Goal: Check status: Check status

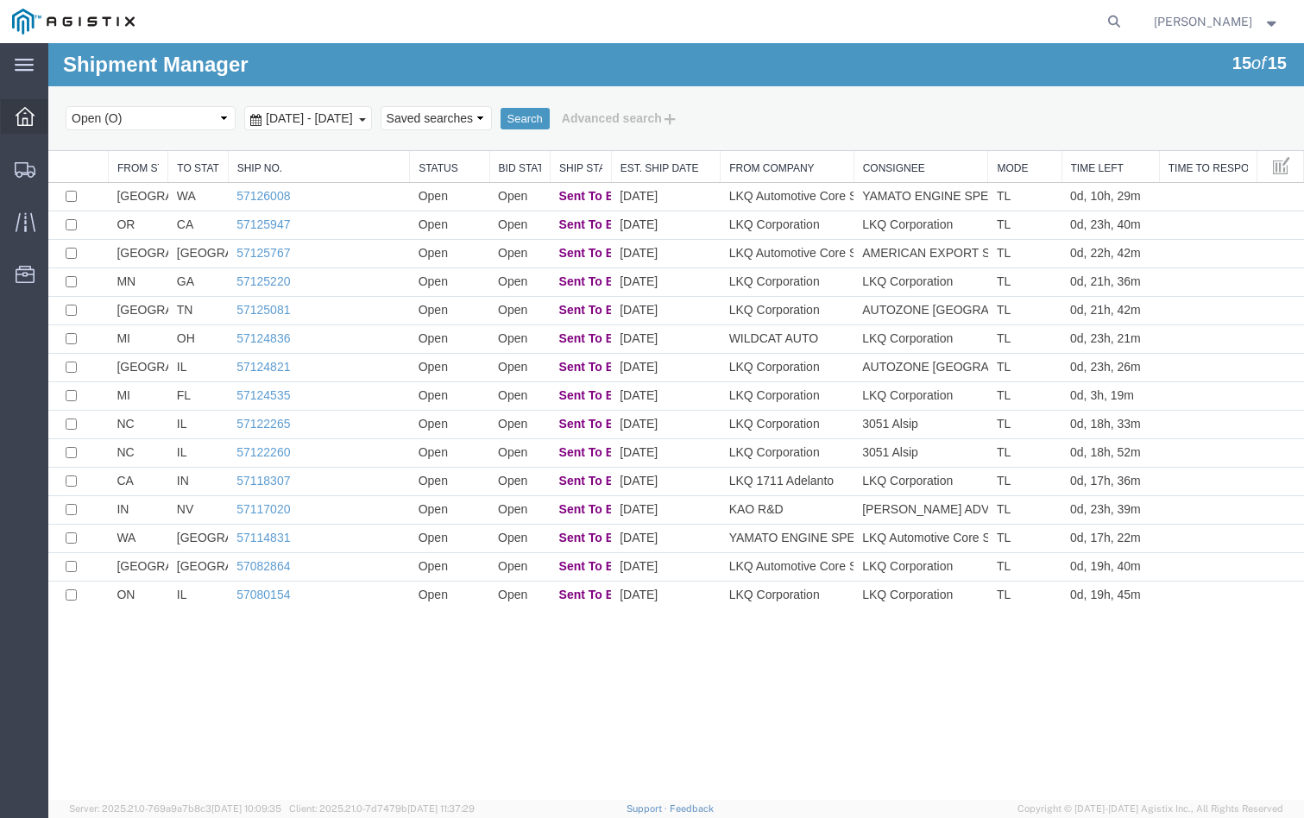
click at [26, 109] on icon at bounding box center [25, 116] width 19 height 19
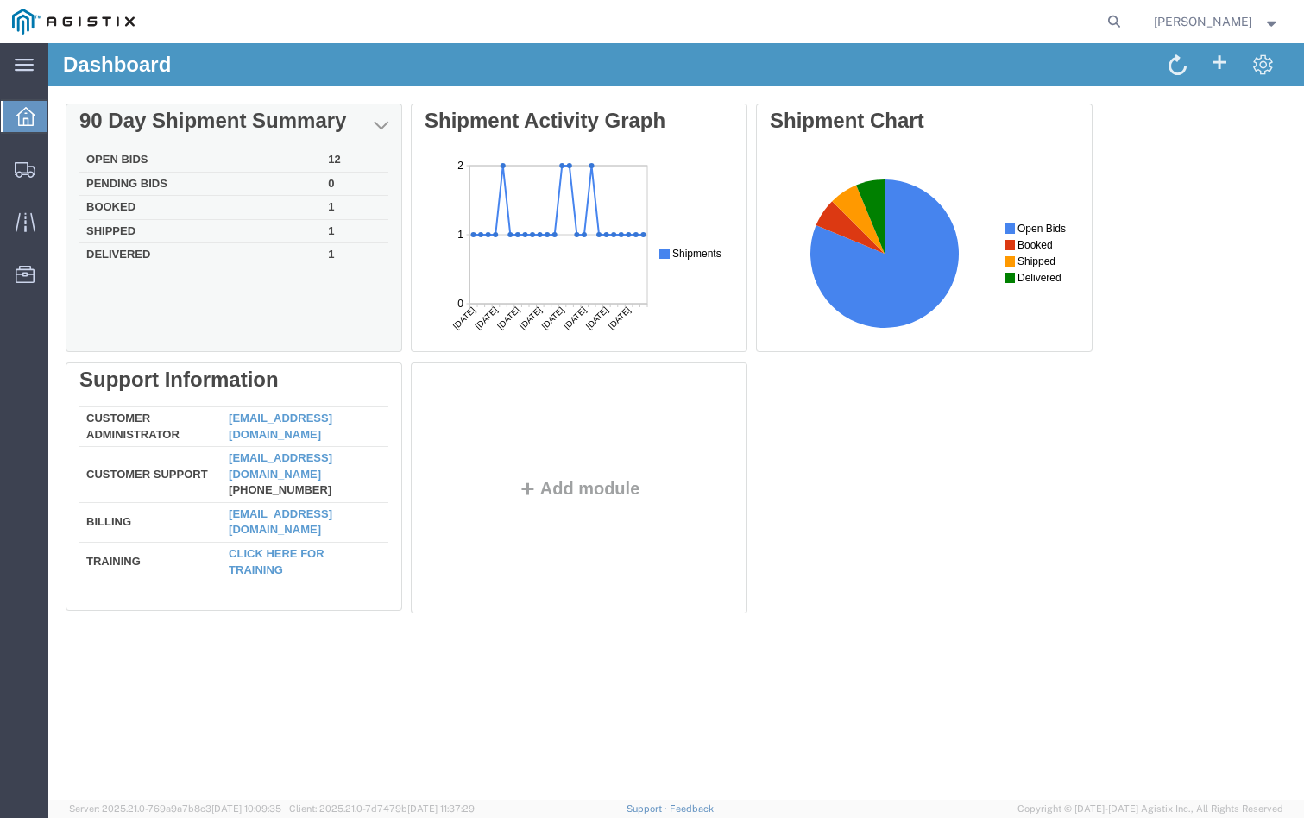
click at [305, 155] on td "Open Bids" at bounding box center [200, 160] width 242 height 24
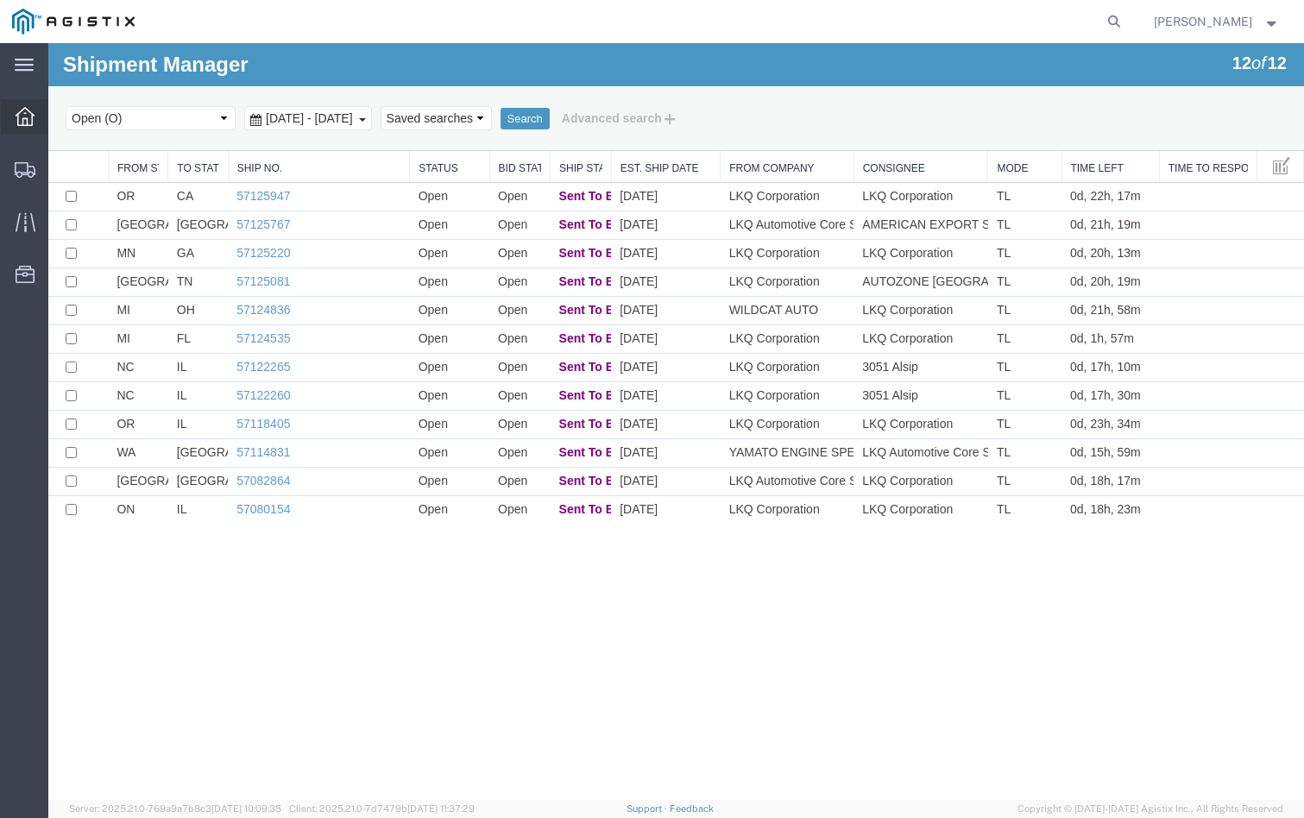
click at [15, 133] on div at bounding box center [25, 116] width 48 height 35
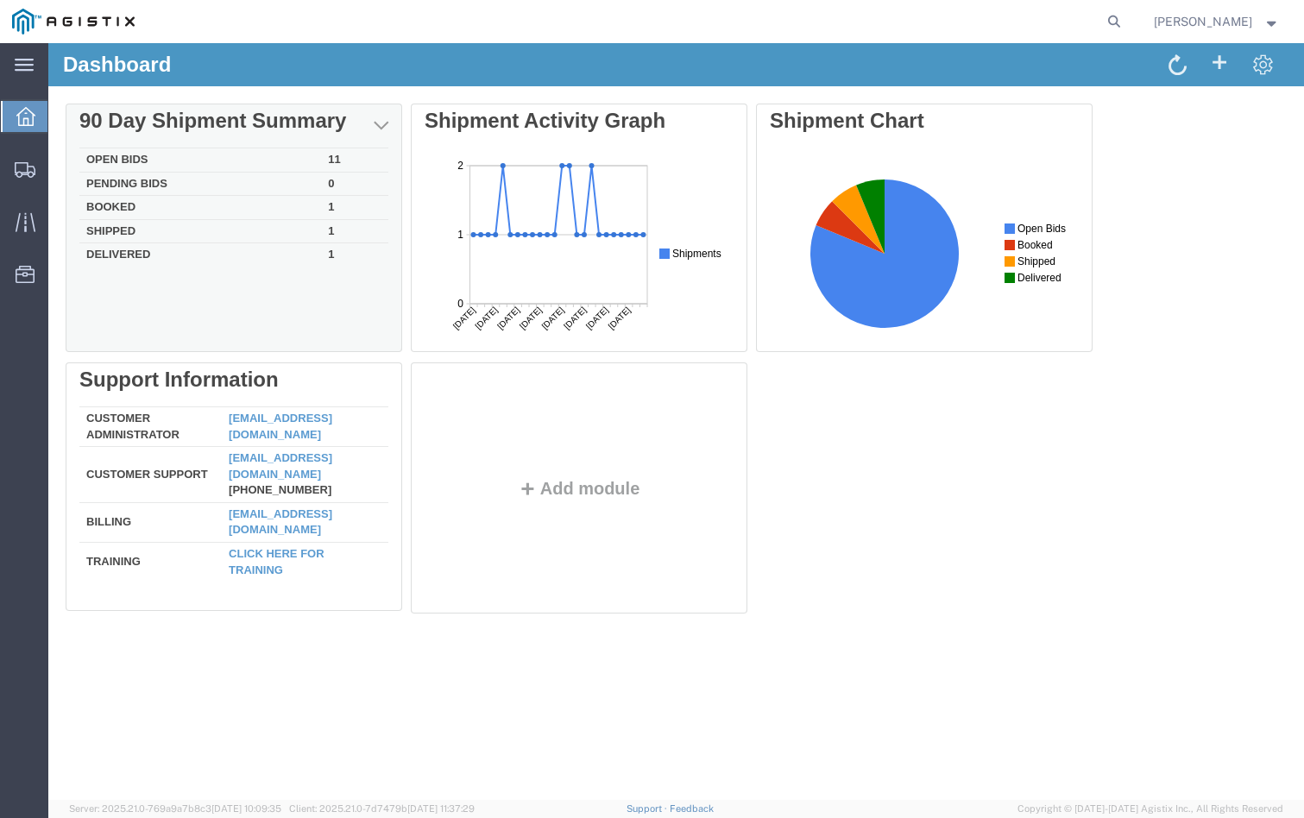
click at [202, 202] on td "Booked" at bounding box center [200, 208] width 242 height 24
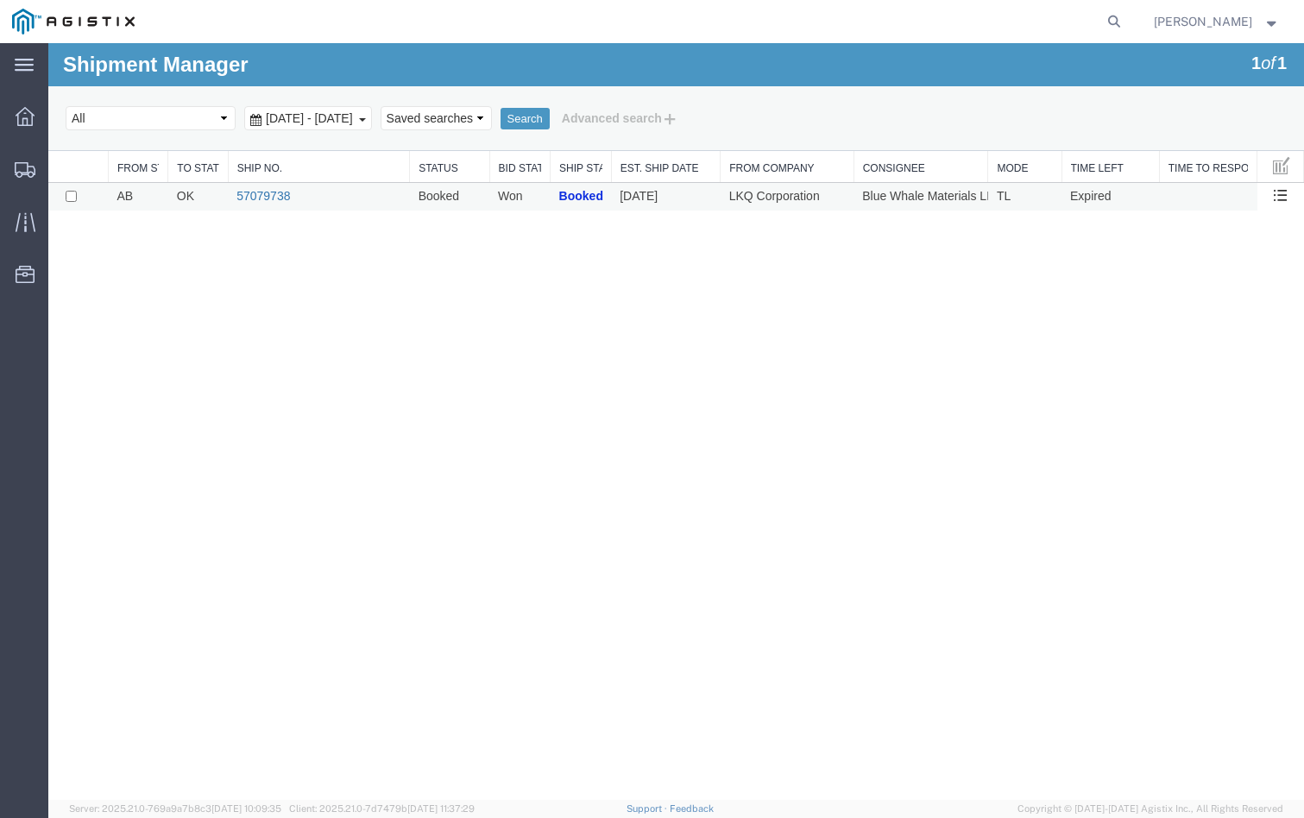
click at [252, 202] on link "57079738" at bounding box center [262, 196] width 53 height 14
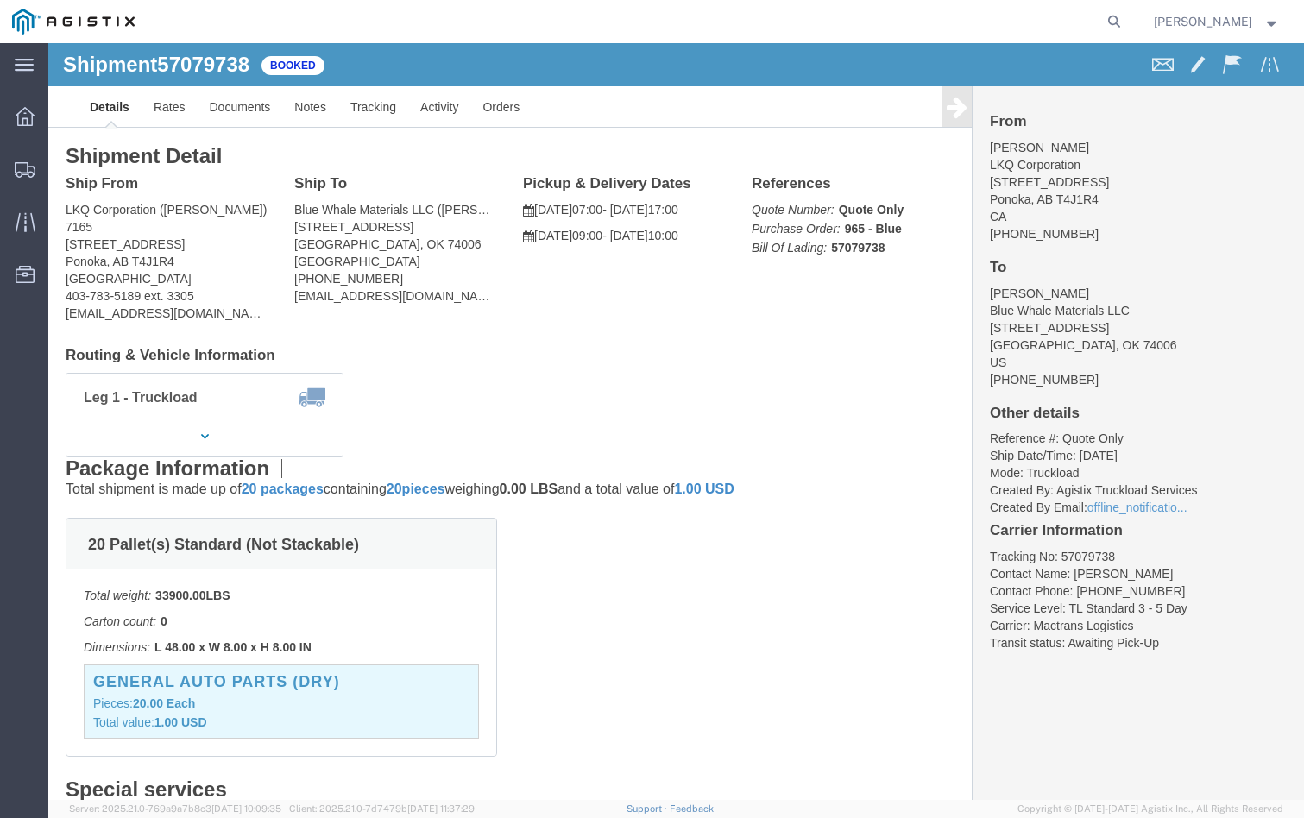
click div "Ship From LKQ Corporation ([PERSON_NAME]) [STREET_ADDRESS] 403-783-5189 ext. 33…"
click link "Rates"
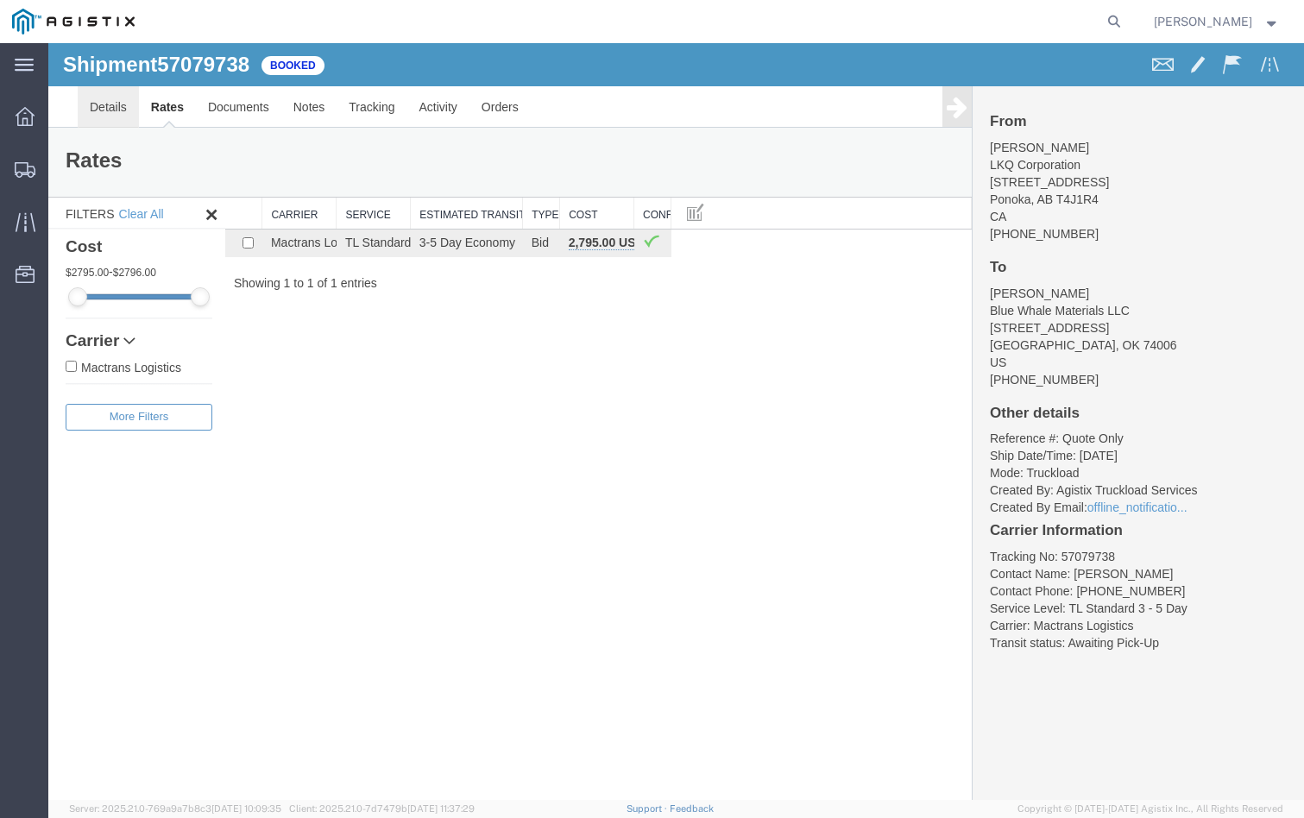
click at [117, 109] on link "Details" at bounding box center [108, 106] width 61 height 41
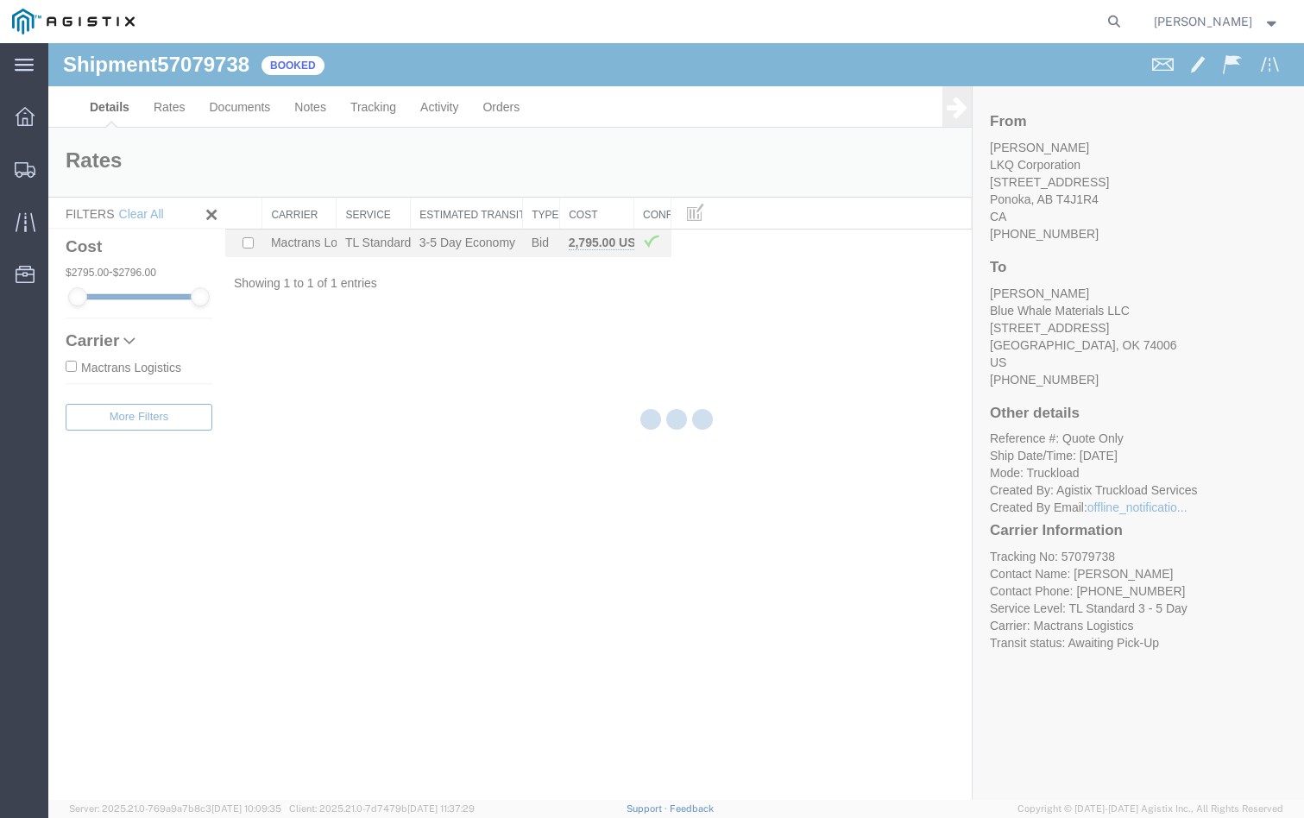
click at [300, 110] on div at bounding box center [675, 421] width 1255 height 757
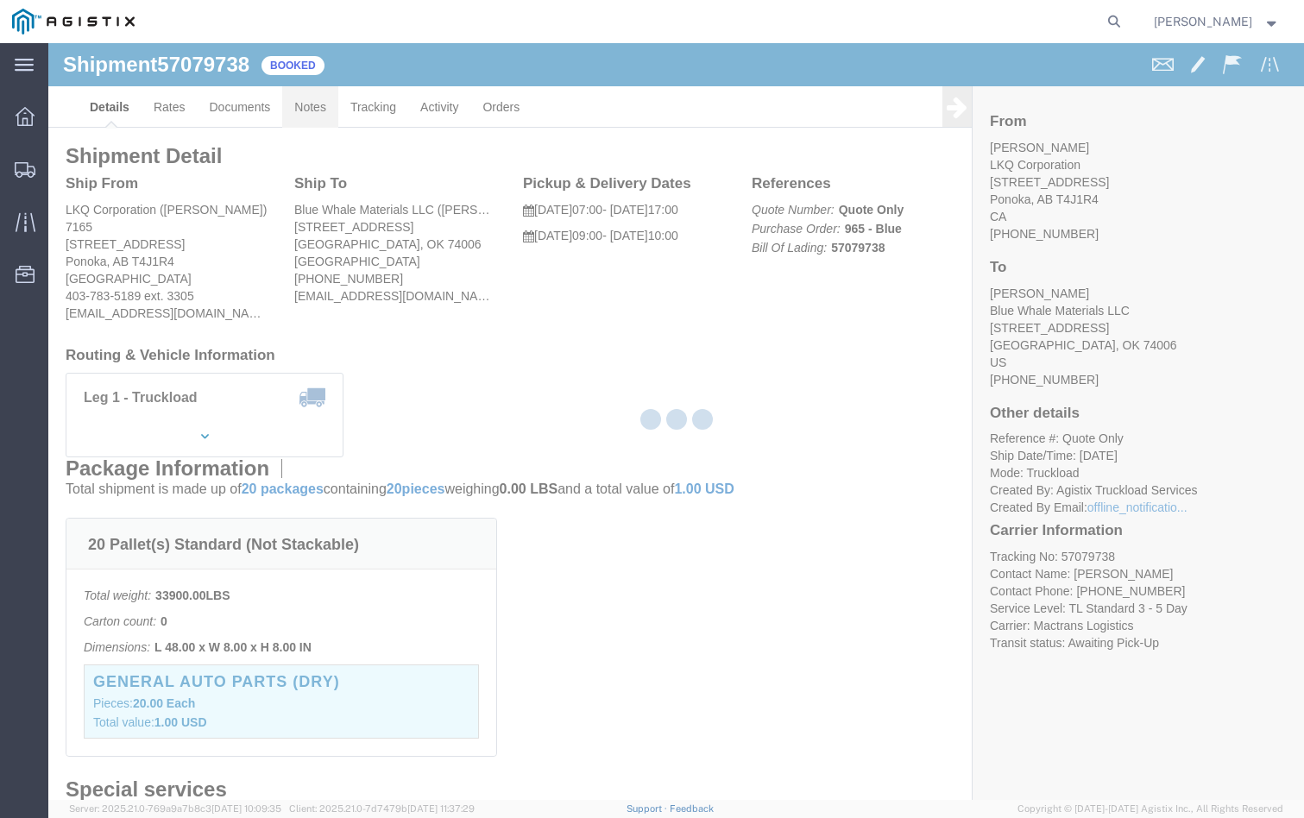
click link "Notes"
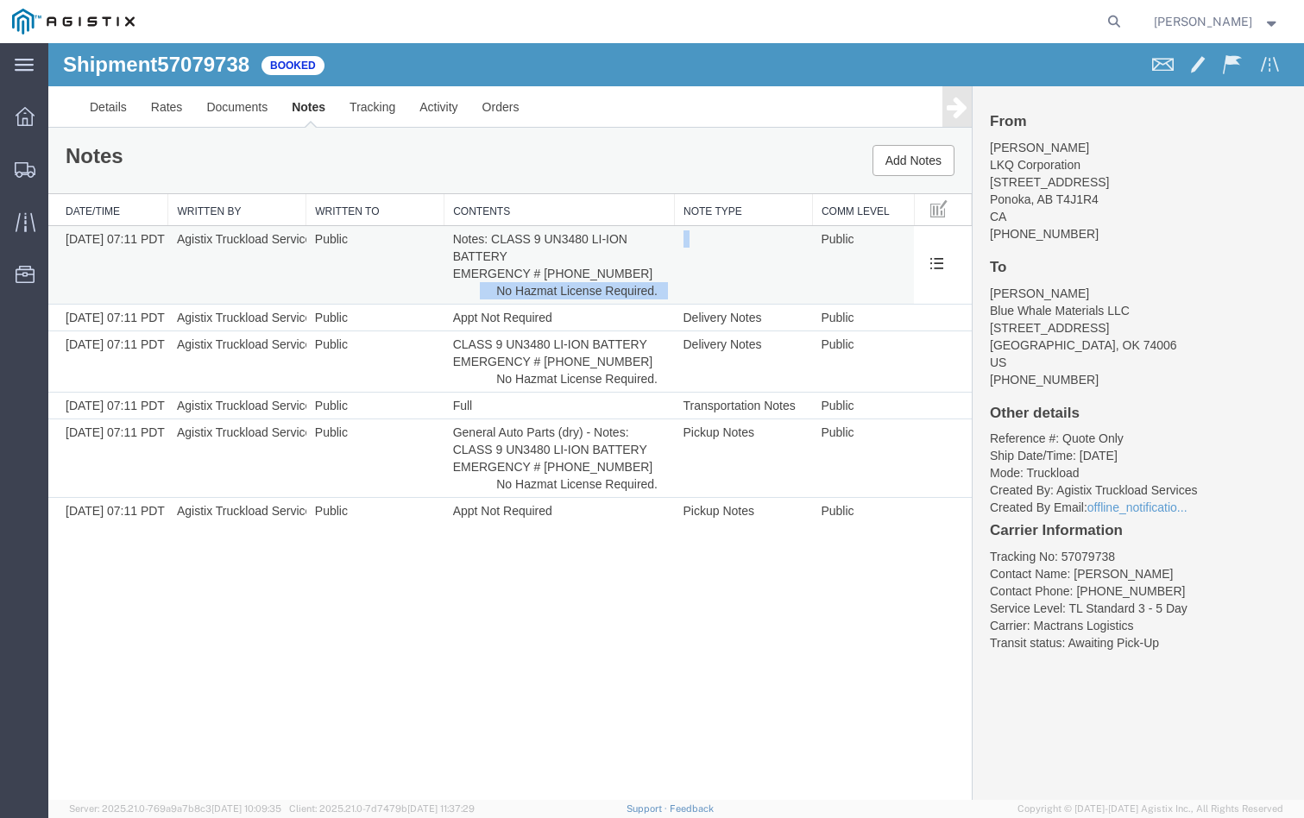
drag, startPoint x: 649, startPoint y: 294, endPoint x: 487, endPoint y: 298, distance: 162.2
click at [487, 298] on tr "[DATE] 07:11 PDT Agistix Truckload Services Public Notes: CLASS 9 UN3480 LI-ION…" at bounding box center [509, 265] width 923 height 79
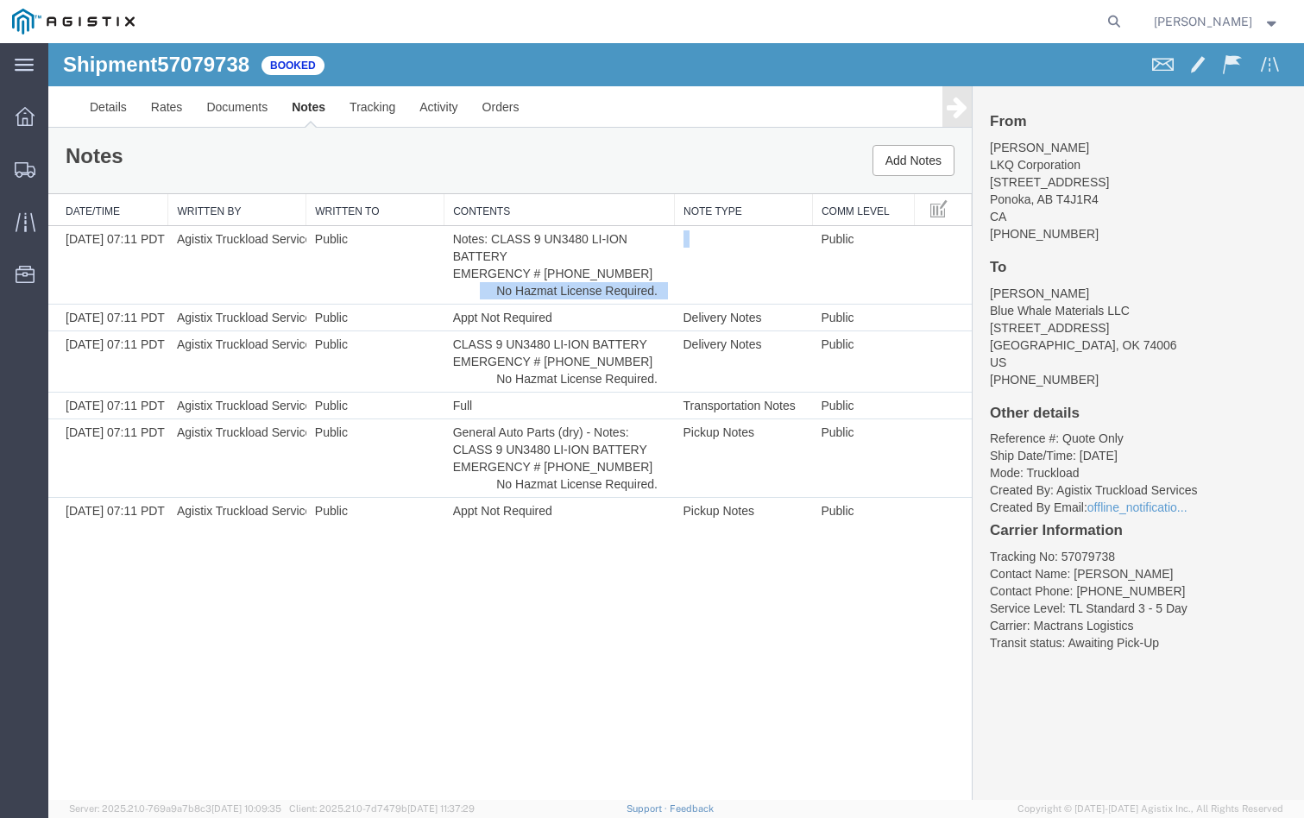
copy tr "No Hazmat License Required."
